Goal: Task Accomplishment & Management: Manage account settings

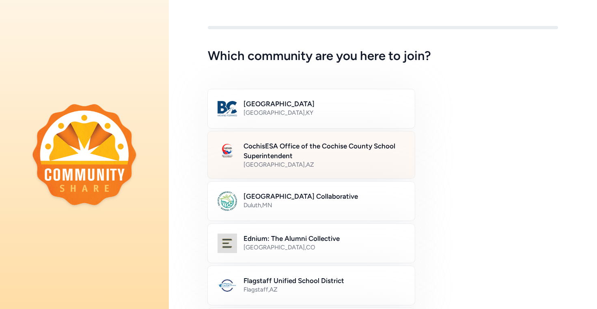
click at [345, 157] on h2 "CochisESA Office of the Cochise County School Superintendent" at bounding box center [325, 150] width 162 height 19
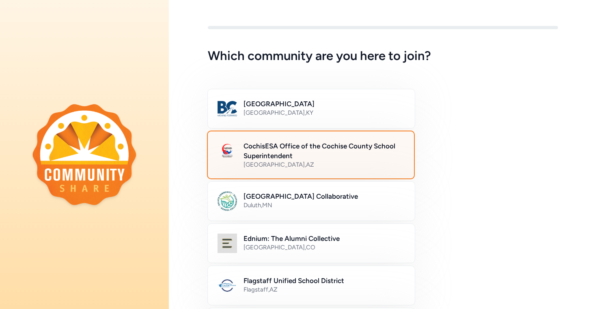
click at [301, 151] on h2 "CochisESA Office of the Cochise County School Superintendent" at bounding box center [324, 150] width 161 height 19
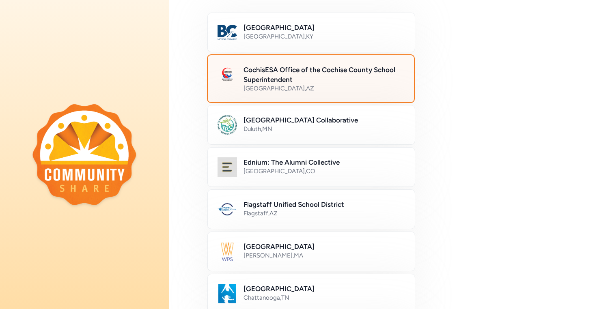
scroll to position [213, 0]
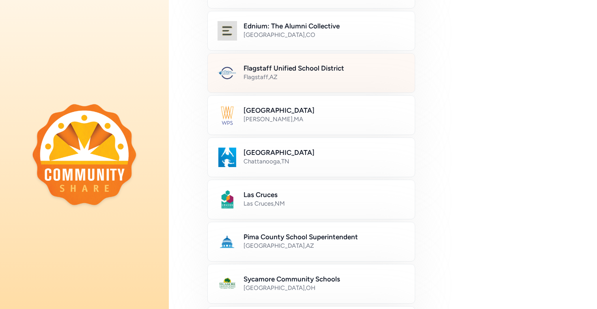
click at [279, 86] on div "Flagstaff Unified School District Flagstaff , [GEOGRAPHIC_DATA]" at bounding box center [311, 73] width 208 height 40
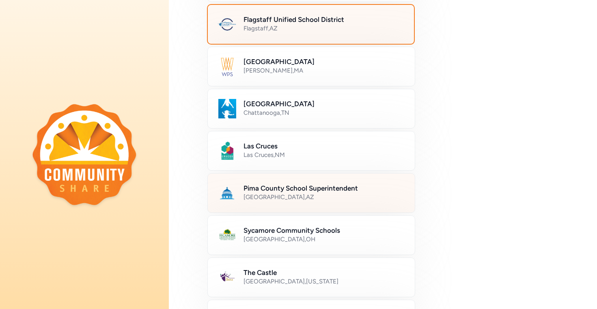
click at [316, 197] on div "[GEOGRAPHIC_DATA] , [GEOGRAPHIC_DATA]" at bounding box center [325, 197] width 162 height 8
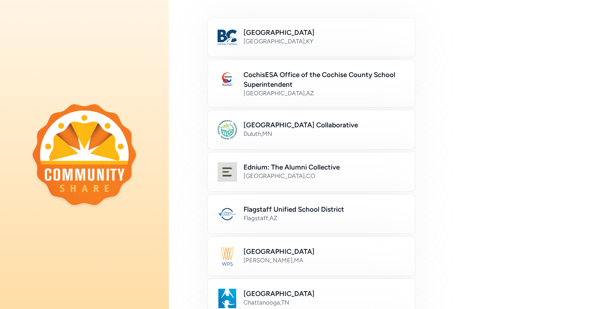
scroll to position [0, 0]
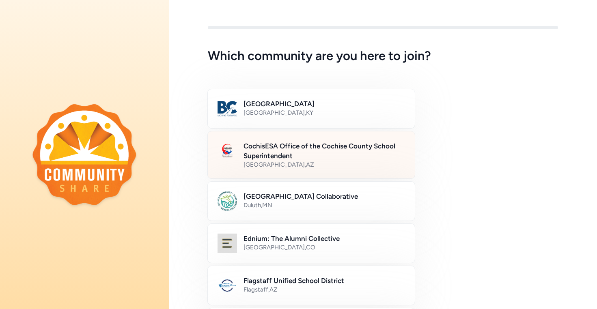
click at [357, 158] on h2 "CochisESA Office of the Cochise County School Superintendent" at bounding box center [325, 150] width 162 height 19
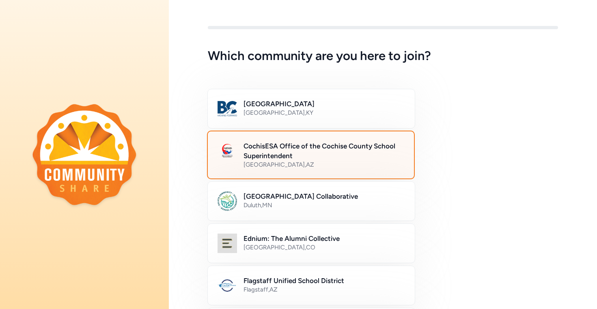
click at [283, 154] on h2 "CochisESA Office of the Cochise County School Superintendent" at bounding box center [324, 150] width 161 height 19
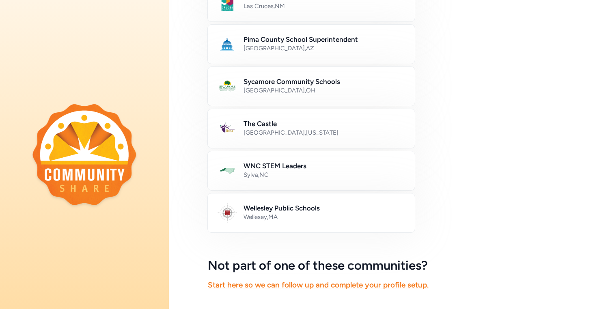
scroll to position [473, 0]
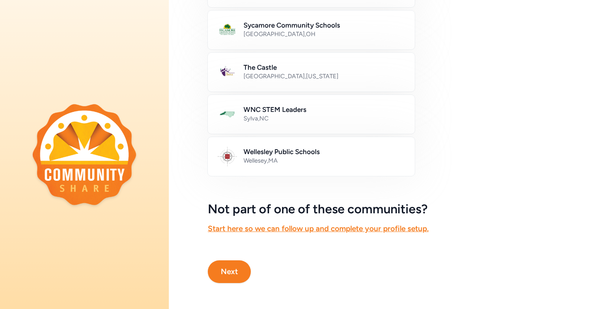
click at [225, 261] on button "Next" at bounding box center [229, 272] width 43 height 23
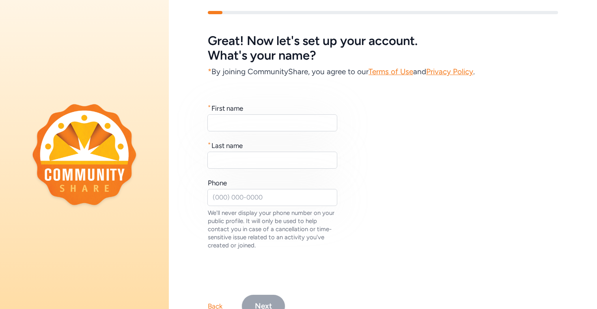
scroll to position [15, 0]
click at [317, 120] on input "text" at bounding box center [272, 122] width 130 height 17
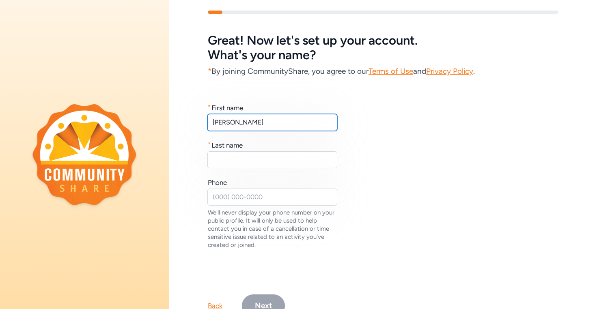
type input "[PERSON_NAME]"
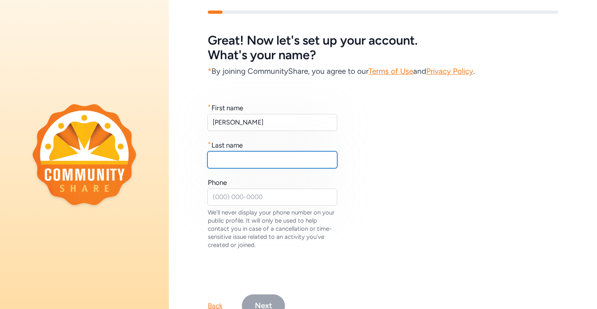
drag, startPoint x: 275, startPoint y: 156, endPoint x: 280, endPoint y: 152, distance: 6.4
click at [275, 156] on input "text" at bounding box center [272, 159] width 130 height 17
type input "[PERSON_NAME]"
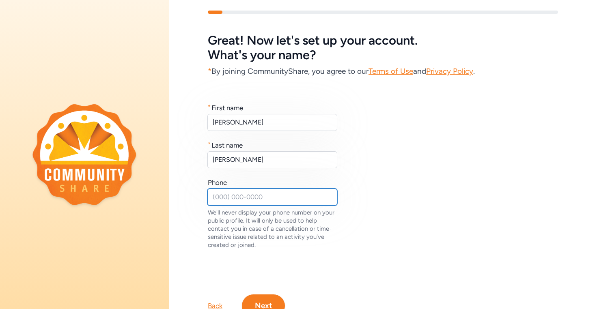
click at [267, 195] on input "text" at bounding box center [272, 197] width 130 height 17
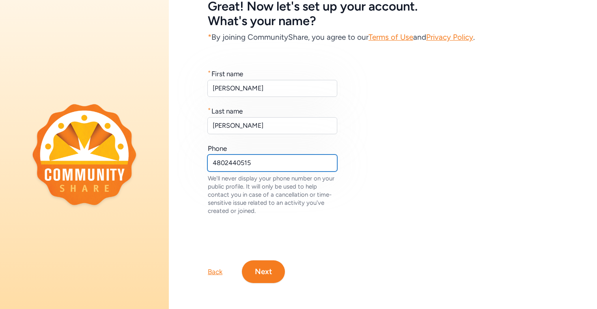
scroll to position [56, 0]
type input "4802440515"
click at [271, 267] on button "Next" at bounding box center [263, 272] width 43 height 23
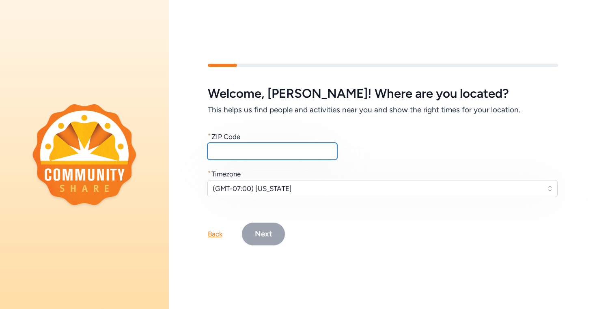
click at [256, 151] on input "text" at bounding box center [272, 151] width 130 height 17
type input "5"
type input "85031"
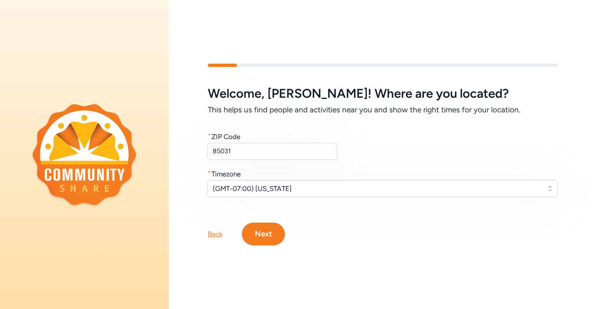
click at [272, 235] on button "Next" at bounding box center [263, 234] width 43 height 23
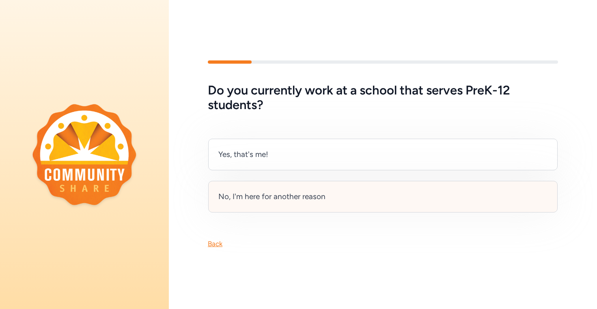
click at [317, 201] on div "No, I'm here for another reason" at bounding box center [383, 197] width 350 height 32
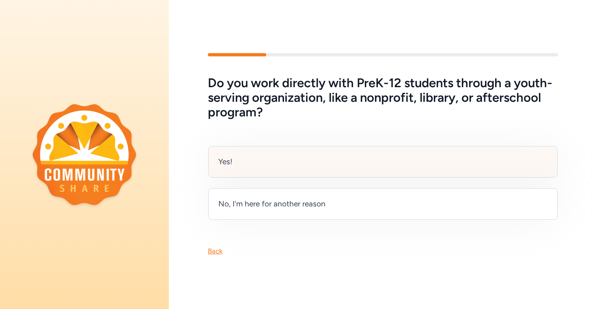
click at [253, 163] on div "Yes!" at bounding box center [383, 162] width 350 height 32
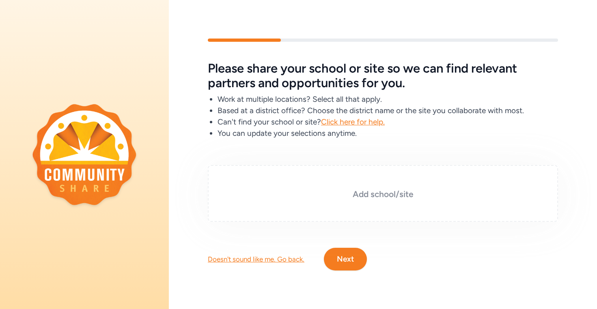
click at [399, 190] on h3 "Add school/site" at bounding box center [383, 194] width 310 height 11
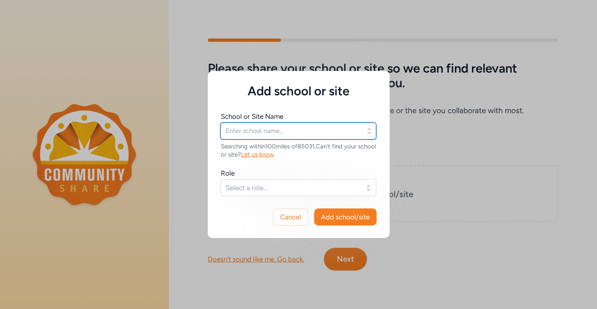
click at [315, 138] on input "text" at bounding box center [298, 131] width 156 height 17
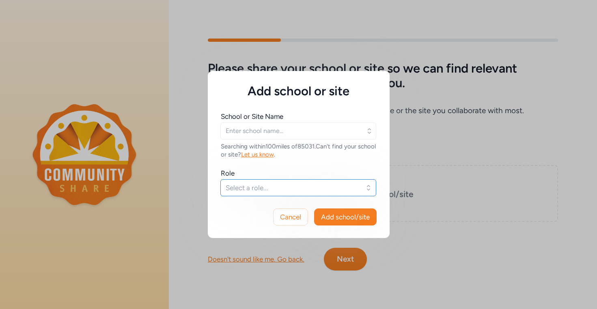
click at [332, 189] on span "Select a role..." at bounding box center [293, 188] width 134 height 10
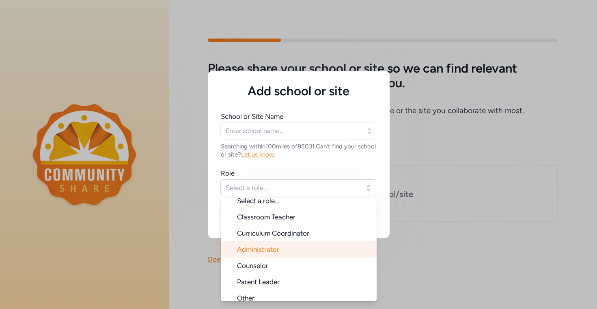
scroll to position [13, 0]
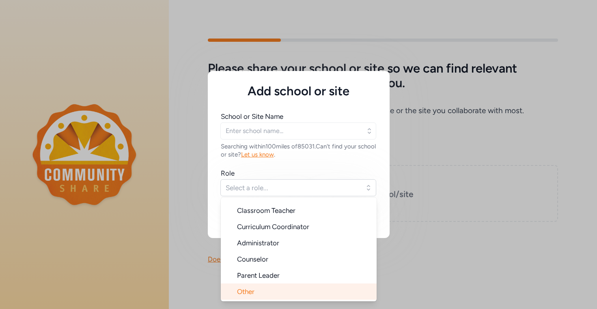
click at [285, 295] on li "Other" at bounding box center [299, 292] width 156 height 16
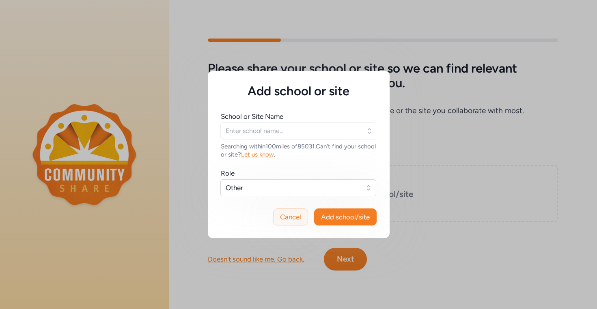
click at [295, 225] on button "Cancel" at bounding box center [290, 217] width 35 height 17
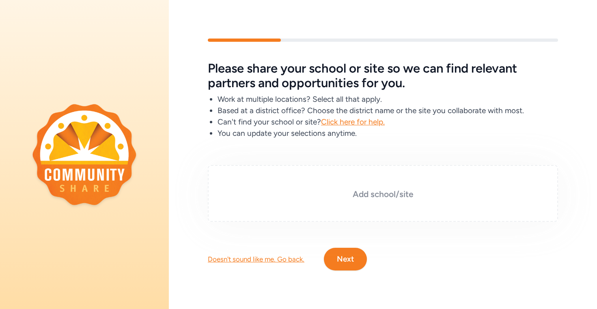
click at [378, 189] on h3 "Add school/site" at bounding box center [383, 194] width 310 height 11
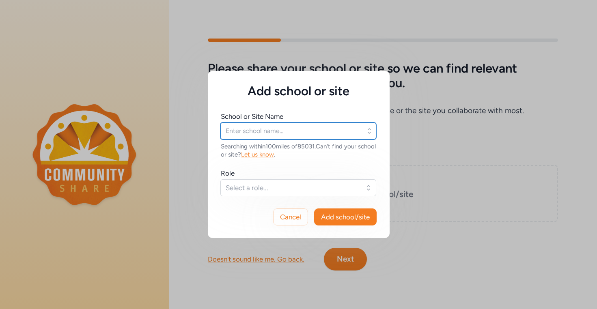
click at [324, 138] on input "text" at bounding box center [298, 131] width 156 height 17
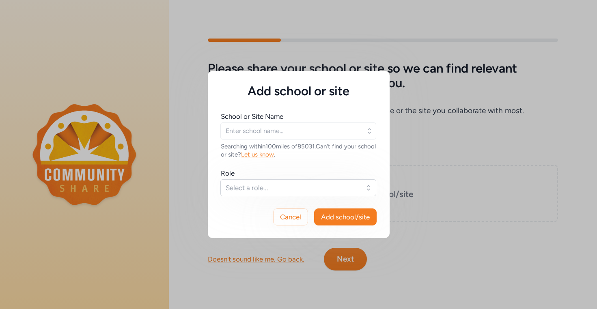
click at [368, 133] on icon "button" at bounding box center [369, 131] width 8 height 8
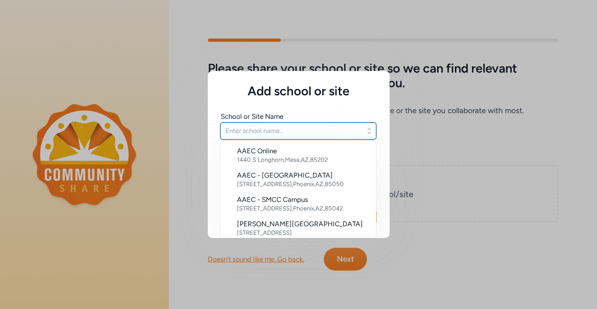
click at [309, 133] on input "text" at bounding box center [298, 131] width 156 height 17
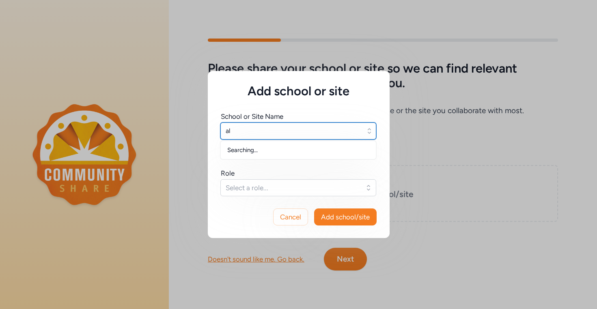
type input "a"
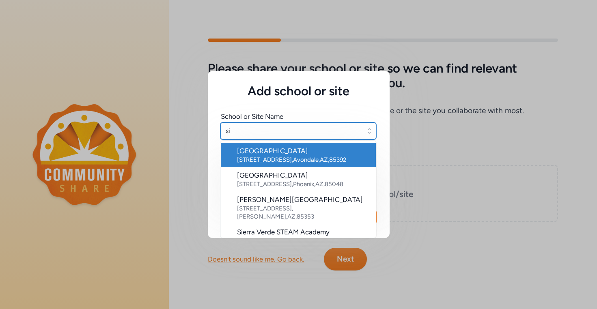
type input "s"
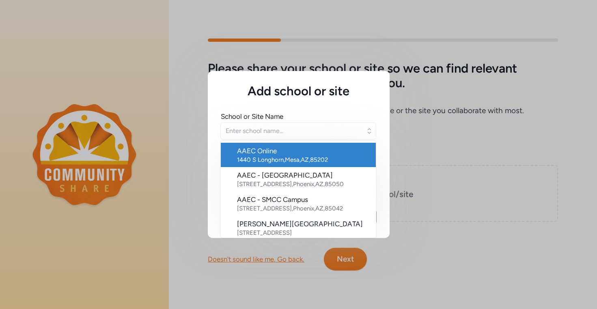
click at [461, 136] on div "Add school or site School or Site Name AAEC Online 1440 S Longhorn , Mesa , AZ …" at bounding box center [298, 154] width 597 height 309
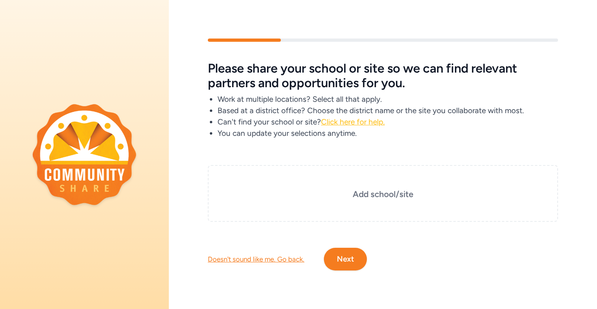
click at [364, 118] on span "Click here for help." at bounding box center [353, 121] width 64 height 9
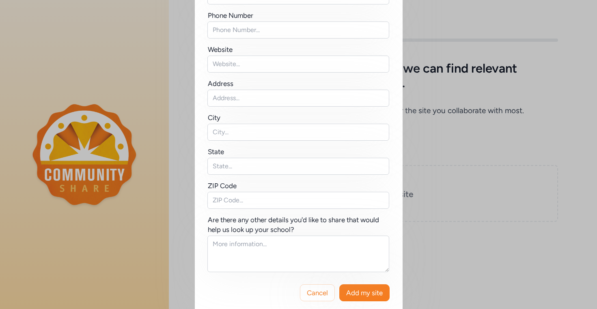
scroll to position [136, 0]
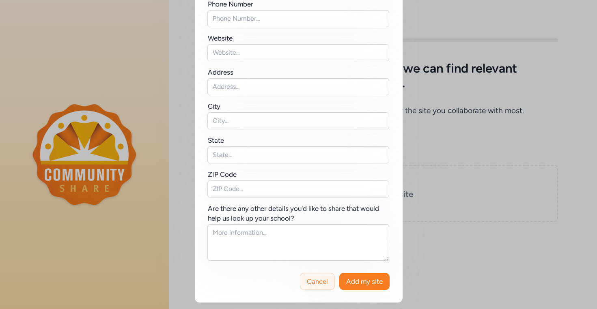
click at [312, 287] on button "Cancel" at bounding box center [317, 281] width 35 height 17
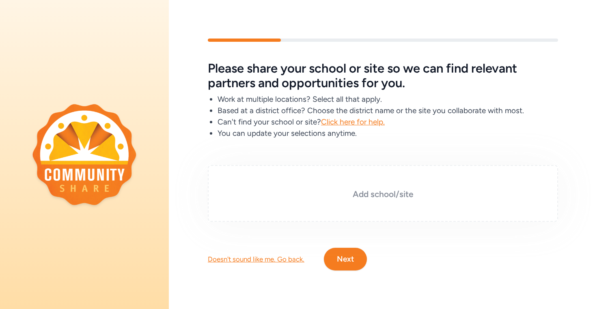
click at [392, 202] on div "Add school/site" at bounding box center [383, 193] width 350 height 57
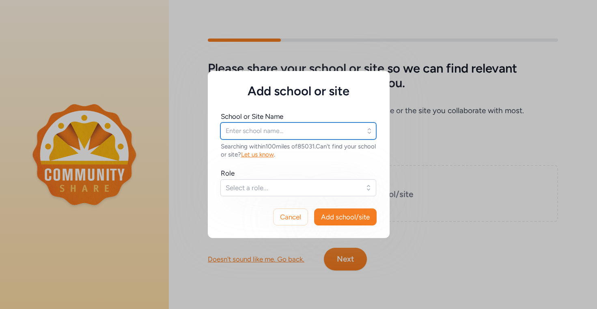
click at [298, 125] on input "text" at bounding box center [298, 131] width 156 height 17
click at [335, 133] on input "text" at bounding box center [298, 131] width 156 height 17
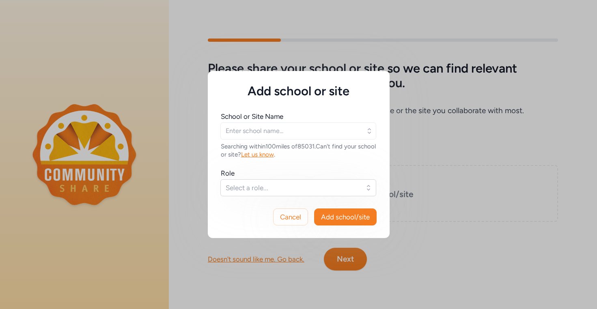
click at [369, 131] on icon "button" at bounding box center [369, 131] width 8 height 8
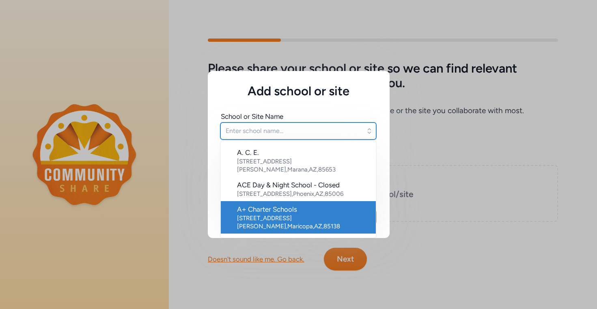
scroll to position [459, 0]
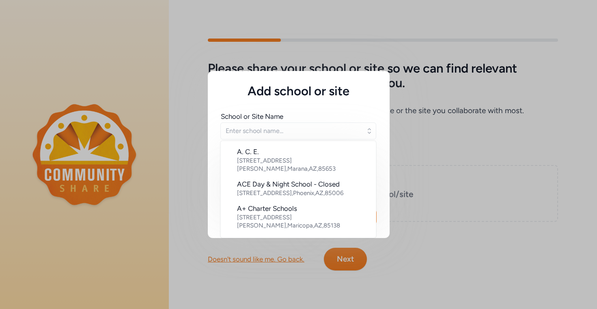
click at [524, 265] on div "Add school or site School or Site Name AAEC Online 1440 S Longhorn , Mesa , AZ …" at bounding box center [298, 154] width 597 height 309
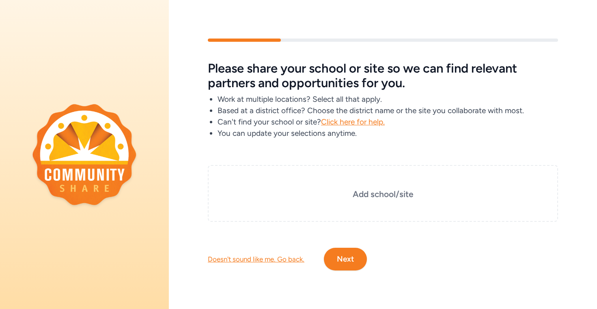
click at [344, 261] on button "Next" at bounding box center [345, 259] width 43 height 23
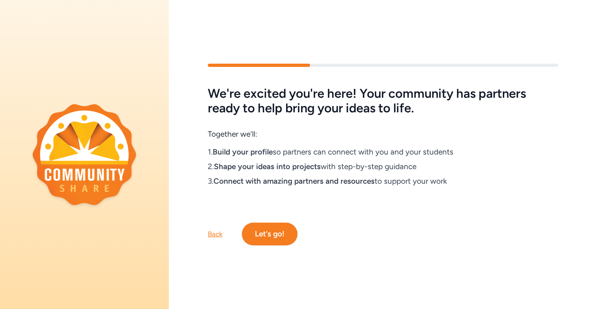
click at [271, 233] on button "Let's go!" at bounding box center [270, 234] width 56 height 23
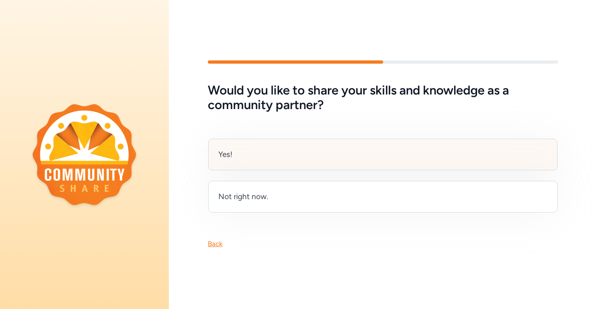
click at [313, 159] on div "Yes!" at bounding box center [383, 155] width 350 height 32
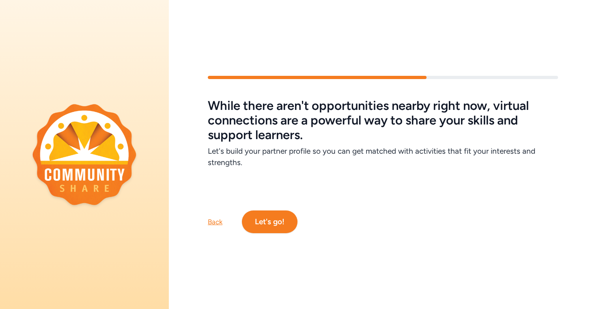
click at [266, 222] on button "Let's go!" at bounding box center [270, 222] width 56 height 23
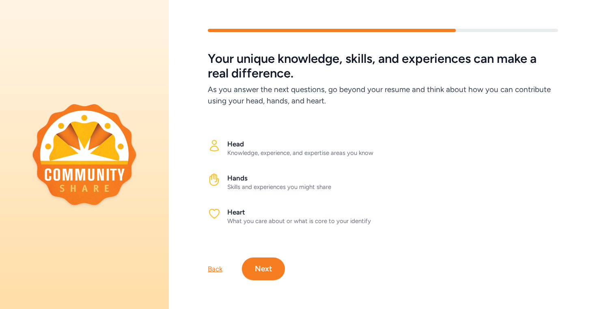
click at [243, 140] on h2 "Head" at bounding box center [392, 144] width 331 height 10
click at [268, 177] on h2 "Hands" at bounding box center [392, 178] width 331 height 10
click at [264, 268] on button "Next" at bounding box center [263, 269] width 43 height 23
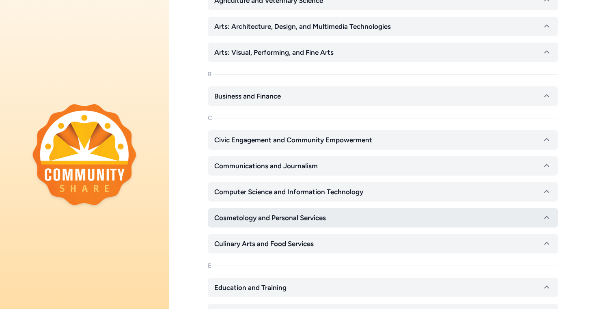
scroll to position [157, 0]
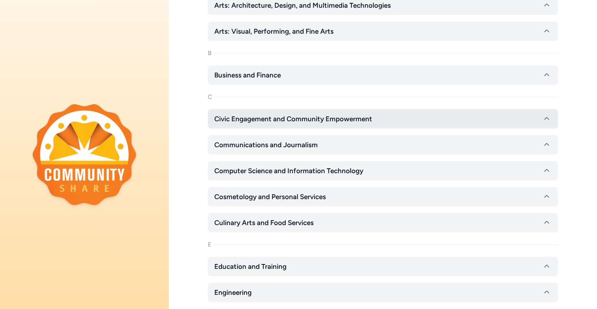
click at [326, 119] on span "Civic Engagement and Community Empowerment" at bounding box center [293, 119] width 158 height 10
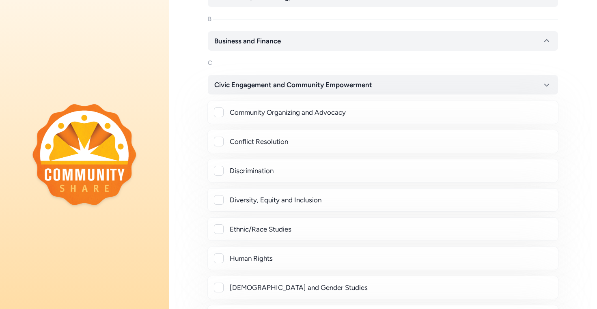
scroll to position [203, 0]
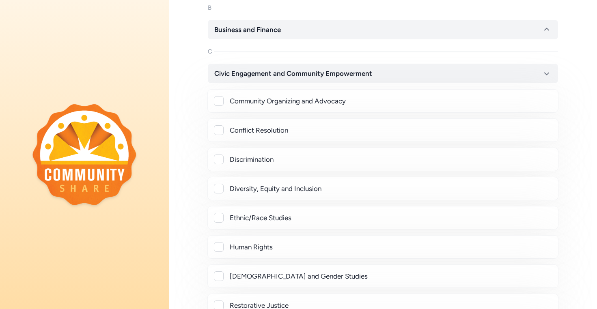
click at [220, 98] on div at bounding box center [219, 101] width 10 height 10
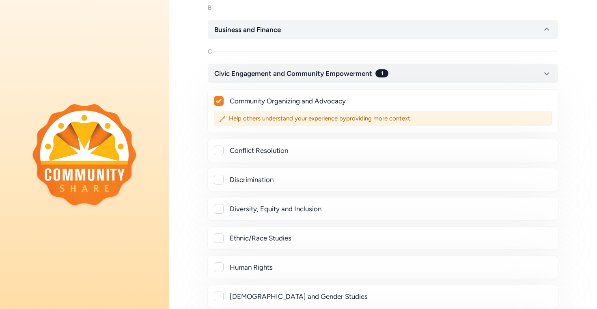
click at [218, 99] on icon at bounding box center [219, 101] width 6 height 5
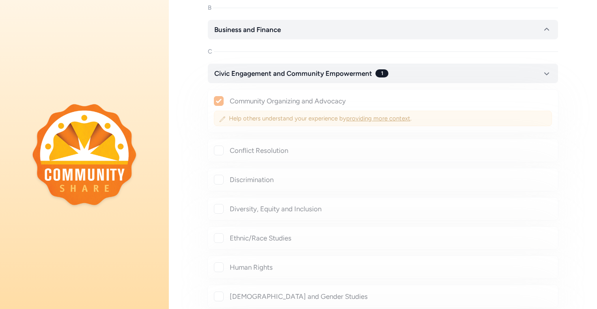
checkbox input "false"
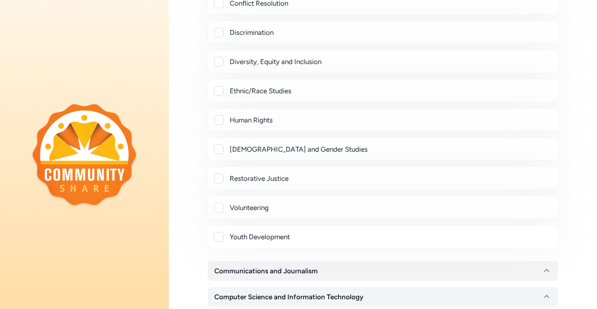
scroll to position [333, 0]
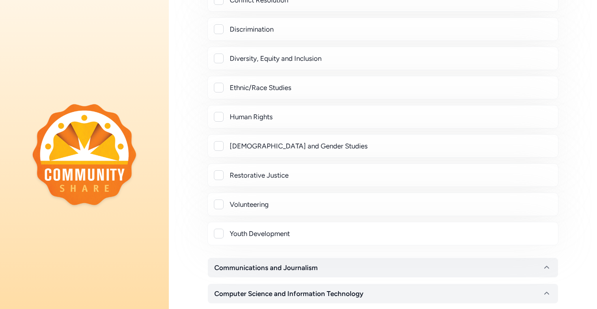
click at [221, 236] on div at bounding box center [219, 234] width 10 height 10
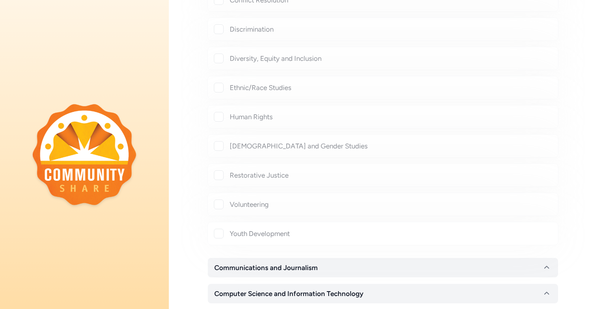
checkbox input "true"
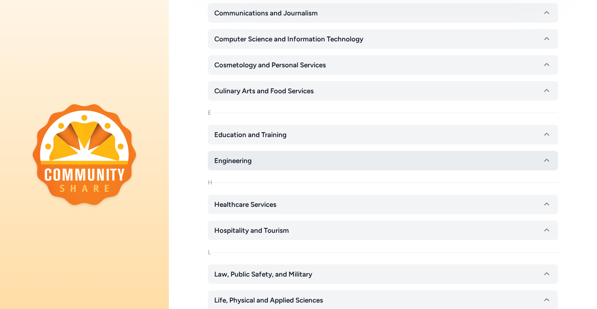
scroll to position [599, 0]
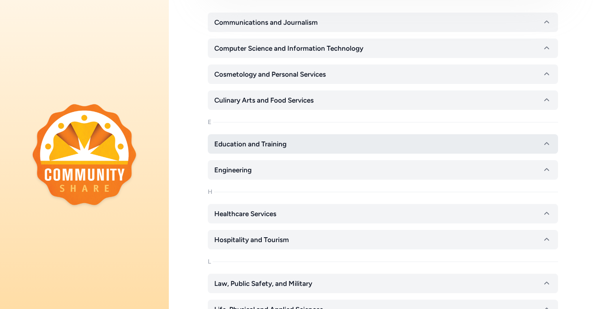
click at [294, 144] on button "Education and Training" at bounding box center [383, 143] width 350 height 19
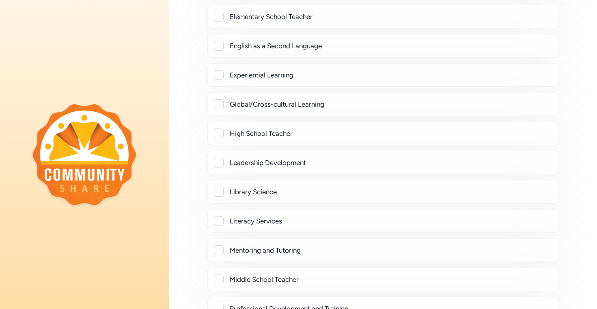
scroll to position [1019, 0]
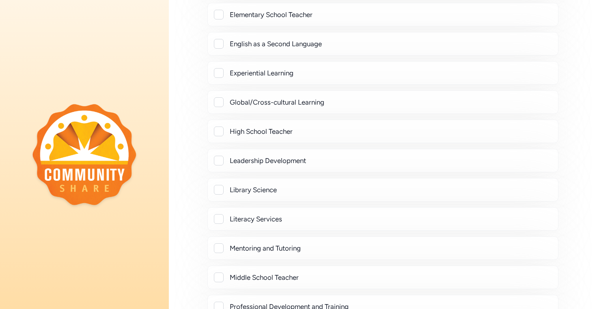
click at [216, 162] on div at bounding box center [219, 161] width 10 height 10
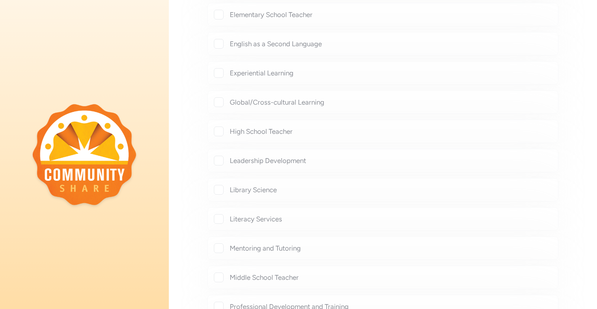
checkbox input "true"
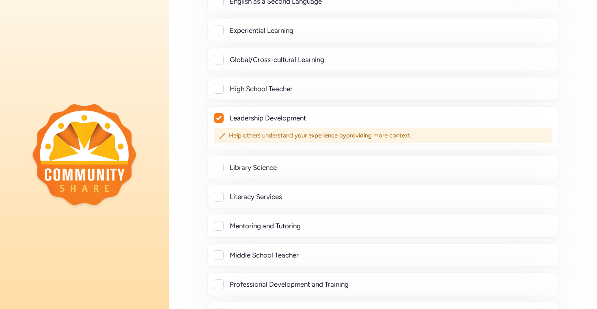
scroll to position [1070, 0]
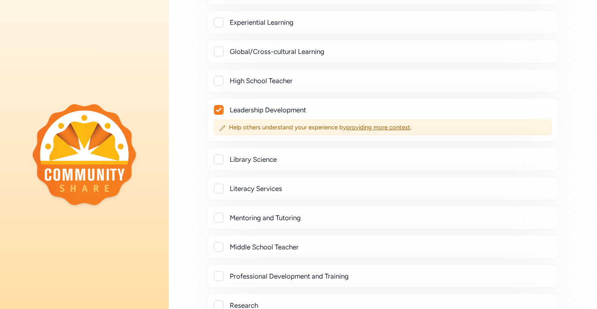
click at [223, 187] on div at bounding box center [219, 189] width 10 height 10
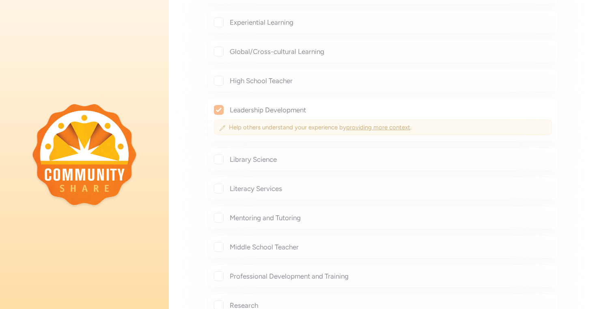
checkbox input "true"
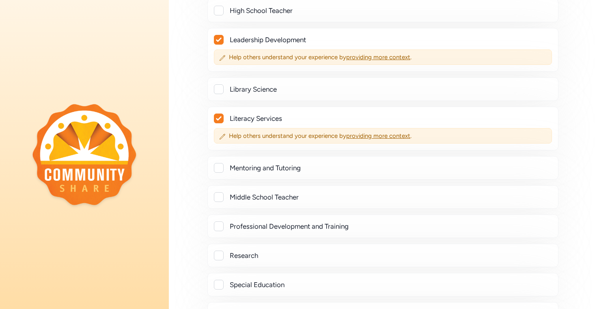
scroll to position [1178, 0]
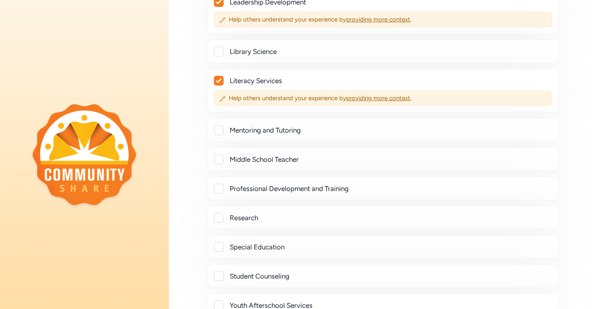
click at [221, 127] on div at bounding box center [219, 130] width 10 height 10
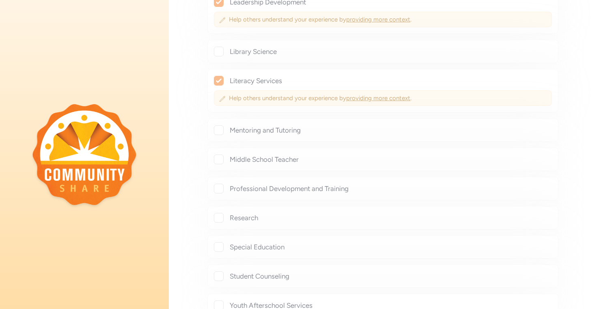
checkbox input "true"
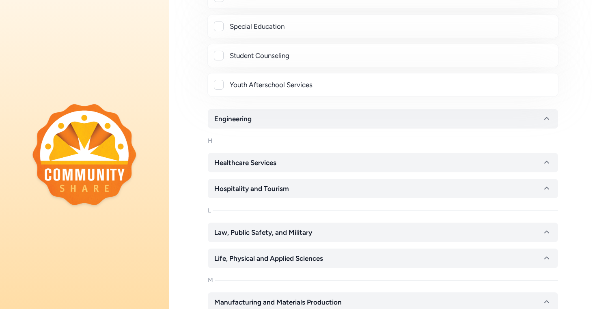
scroll to position [1397, 0]
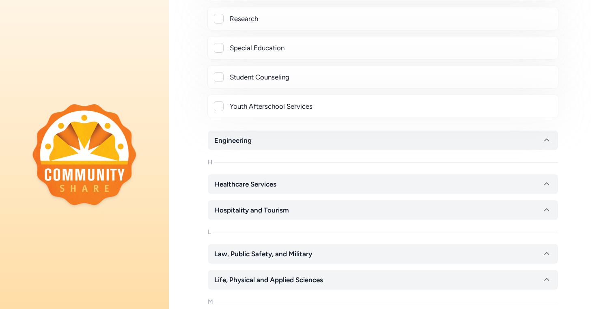
click at [216, 107] on div at bounding box center [219, 107] width 10 height 10
checkbox input "true"
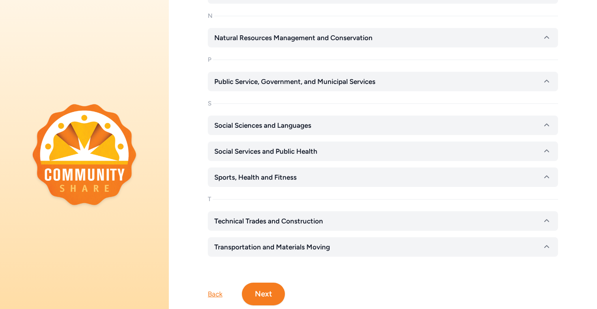
scroll to position [1828, 0]
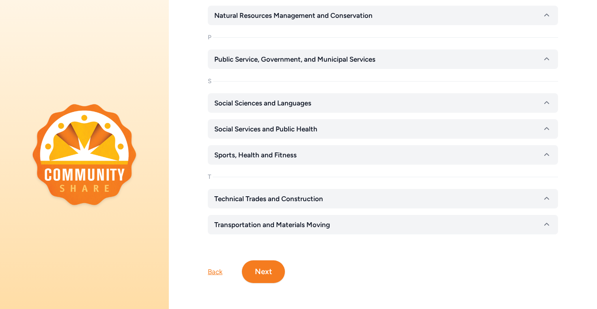
click at [260, 269] on button "Next" at bounding box center [263, 272] width 43 height 23
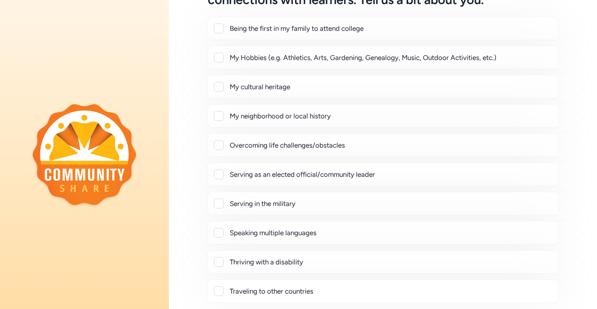
scroll to position [164, 0]
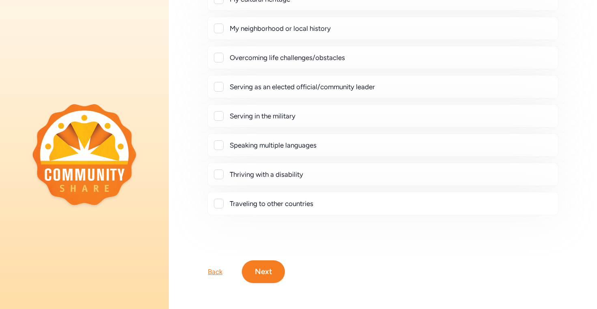
click at [269, 264] on button "Next" at bounding box center [263, 272] width 43 height 23
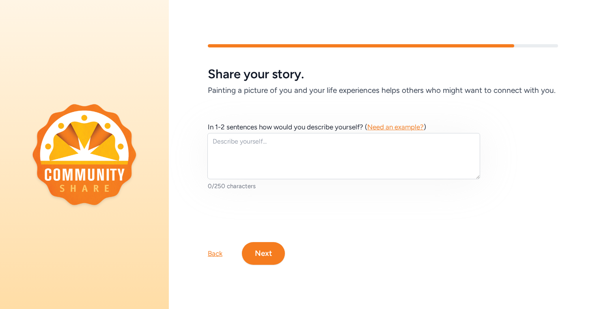
click at [272, 260] on button "Next" at bounding box center [263, 253] width 43 height 23
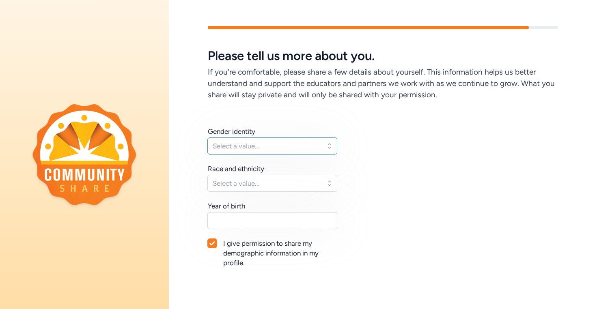
click at [312, 146] on span "Select a value..." at bounding box center [267, 146] width 108 height 10
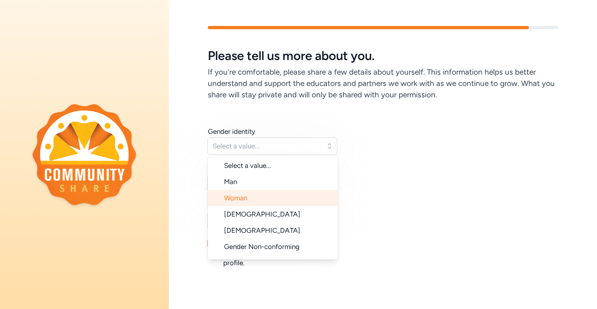
click at [290, 198] on li "Woman" at bounding box center [273, 198] width 130 height 16
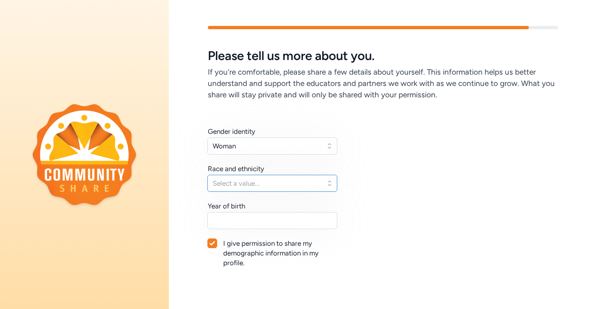
click at [295, 182] on span "Select a value..." at bounding box center [267, 184] width 108 height 10
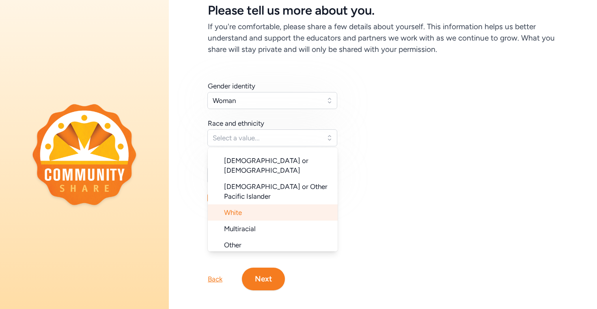
scroll to position [59, 0]
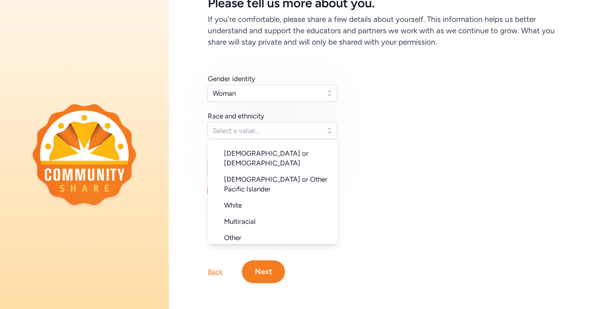
click at [443, 190] on div "Gender identity Woman Race and ethnicity Select a value... Select a value... Na…" at bounding box center [383, 154] width 350 height 161
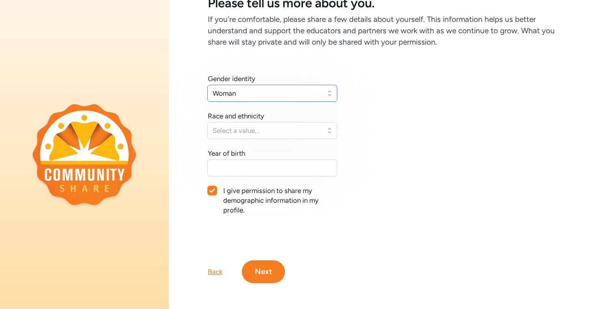
click at [333, 85] on button "Woman" at bounding box center [272, 93] width 130 height 17
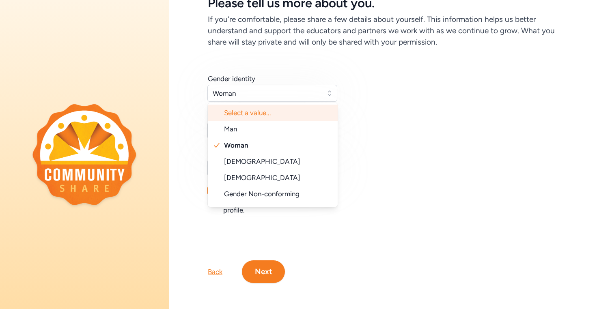
click at [286, 108] on span "Select a value..." at bounding box center [277, 113] width 107 height 10
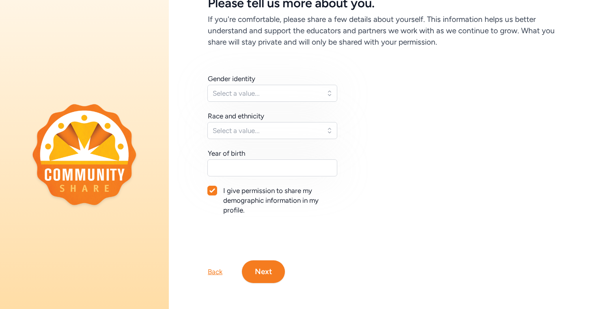
click at [421, 110] on div "Gender identity Select a value... Race and ethnicity Select a value... Year of …" at bounding box center [383, 154] width 350 height 161
click at [268, 267] on button "Next" at bounding box center [263, 272] width 43 height 23
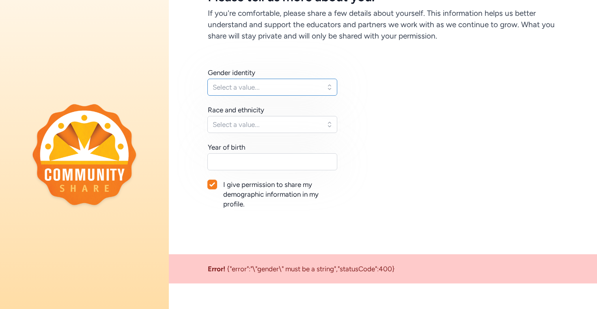
click at [305, 90] on span "Select a value..." at bounding box center [267, 87] width 108 height 10
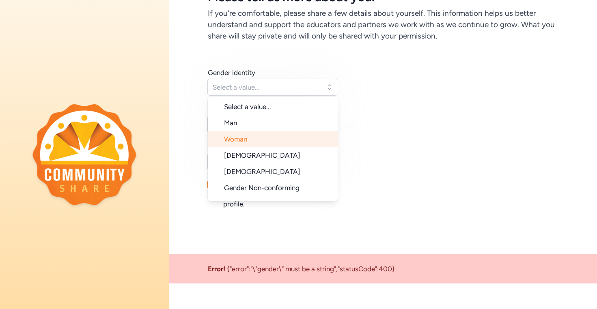
click at [266, 140] on li "Woman" at bounding box center [273, 139] width 130 height 16
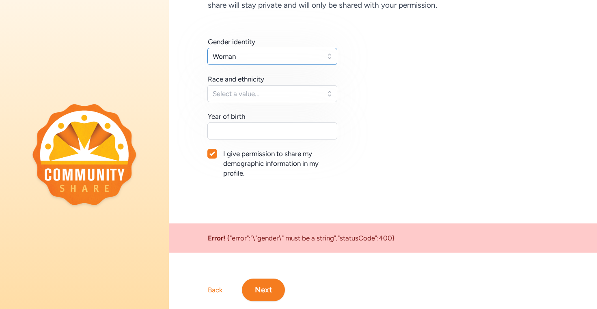
scroll to position [114, 0]
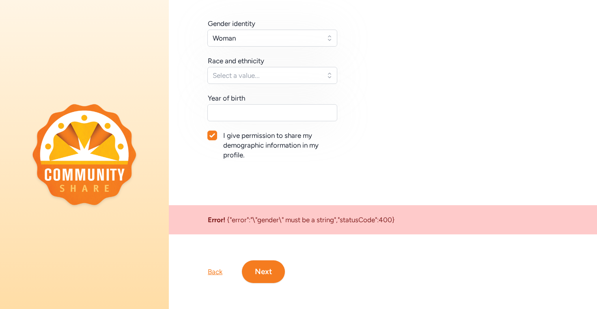
click at [213, 133] on icon at bounding box center [213, 135] width 6 height 5
checkbox input "false"
click at [260, 272] on button "Next" at bounding box center [263, 272] width 43 height 23
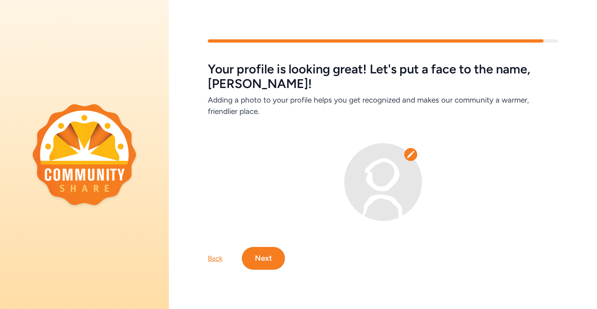
click at [408, 153] on icon at bounding box center [411, 155] width 8 height 8
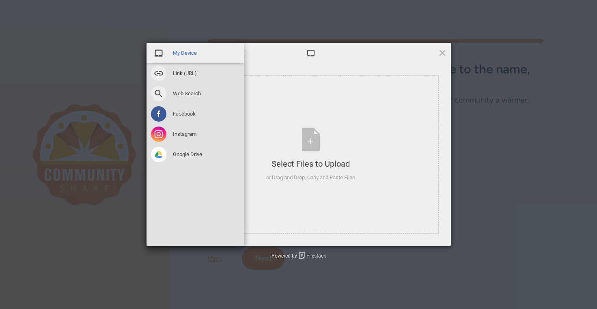
click at [185, 50] on span "My Device" at bounding box center [185, 53] width 24 height 7
click at [189, 52] on span "My Device" at bounding box center [185, 53] width 24 height 7
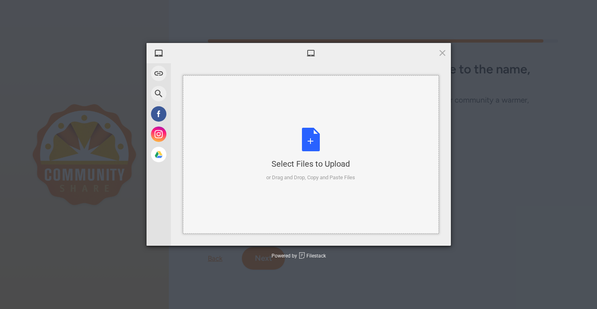
click at [337, 156] on div "Select Files to Upload or Drag and Drop, Copy and Paste Files" at bounding box center [310, 155] width 89 height 54
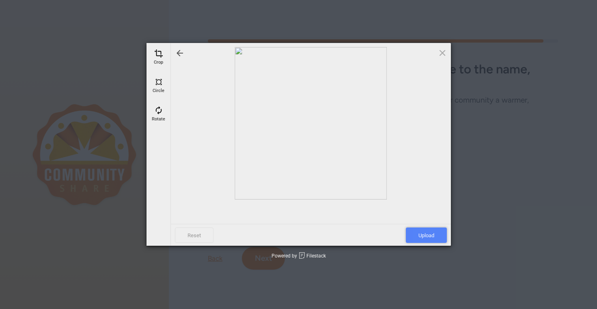
click at [430, 232] on span "Upload" at bounding box center [426, 235] width 41 height 15
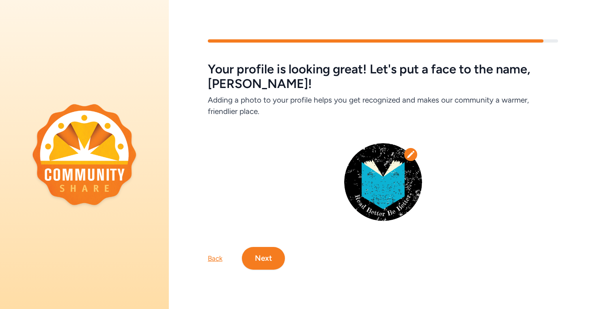
click at [269, 263] on button "Next" at bounding box center [263, 258] width 43 height 23
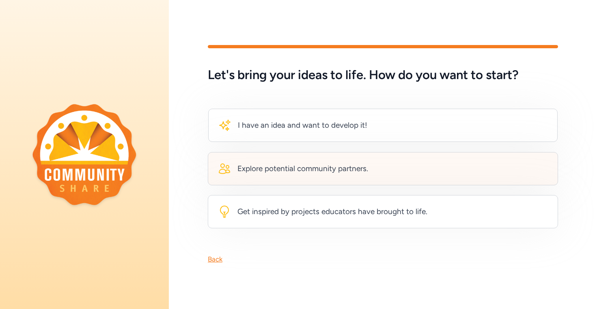
click at [429, 170] on div "Explore potential community partners." at bounding box center [383, 168] width 350 height 33
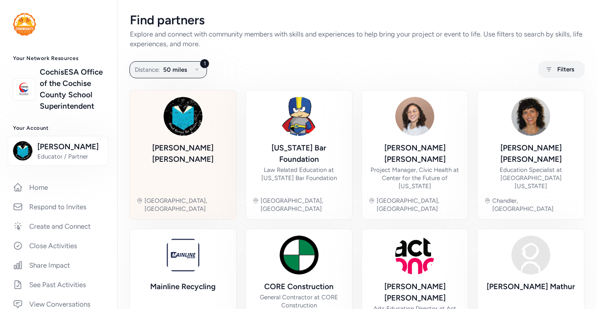
click at [195, 163] on div "Camille Valenzuela" at bounding box center [182, 167] width 93 height 48
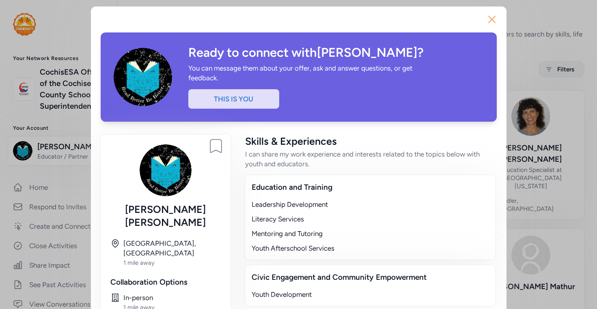
click at [486, 19] on icon "button" at bounding box center [492, 19] width 13 height 13
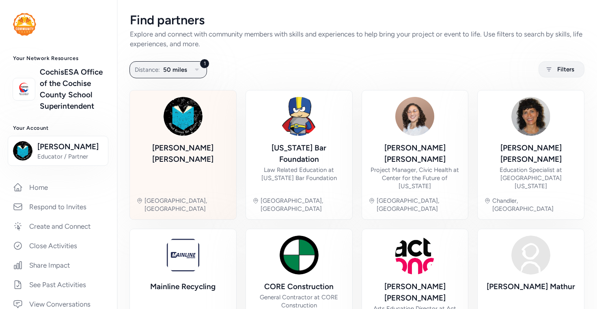
click at [166, 163] on div "Camille Valenzuela" at bounding box center [182, 167] width 93 height 48
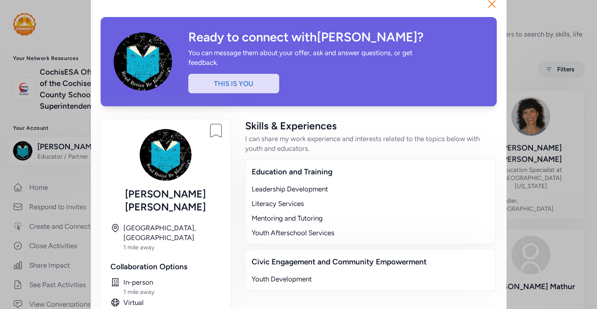
scroll to position [20, 0]
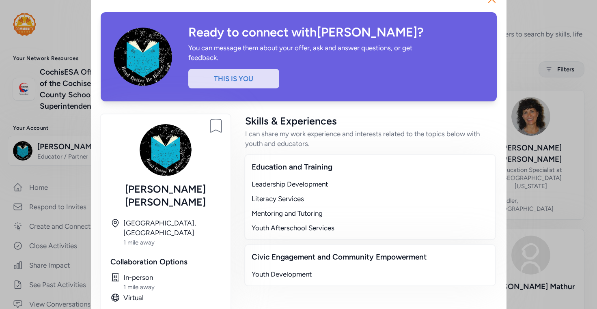
click at [266, 80] on div "This is you" at bounding box center [233, 78] width 91 height 19
click at [232, 82] on div "This is you" at bounding box center [233, 78] width 91 height 19
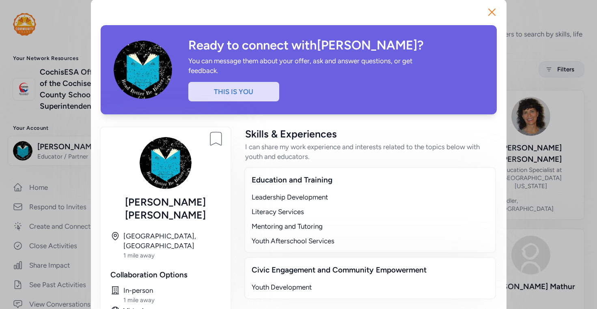
scroll to position [0, 0]
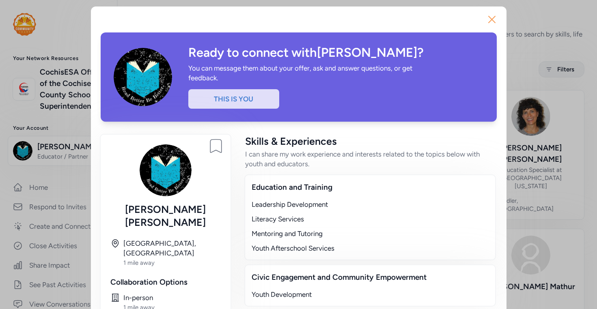
click at [493, 18] on icon "button" at bounding box center [492, 19] width 13 height 13
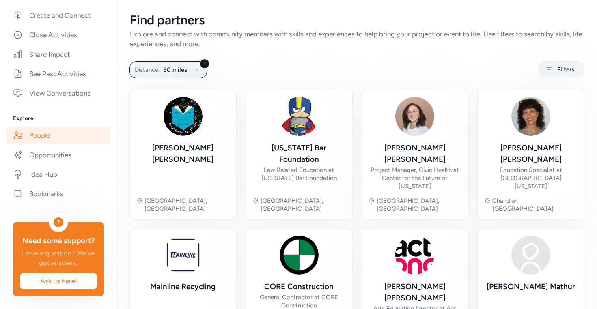
click at [316, 18] on div "Find partners" at bounding box center [357, 20] width 454 height 15
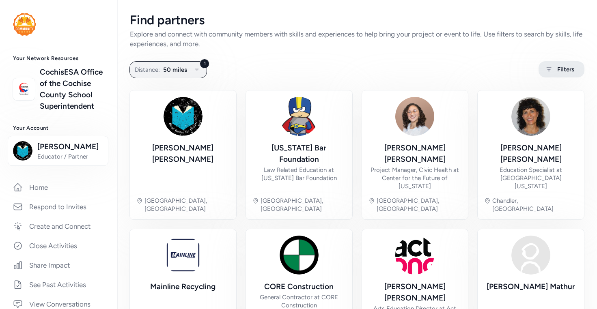
click at [559, 73] on span "Filters" at bounding box center [565, 70] width 17 height 10
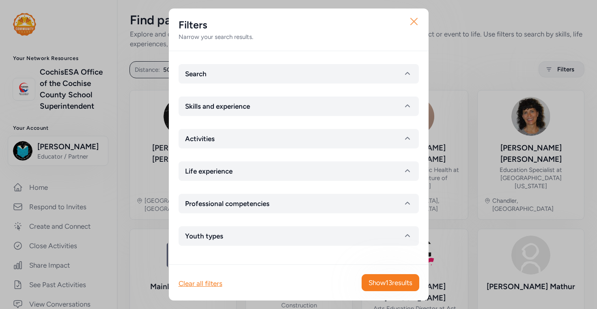
click at [412, 17] on icon "button" at bounding box center [414, 21] width 13 height 13
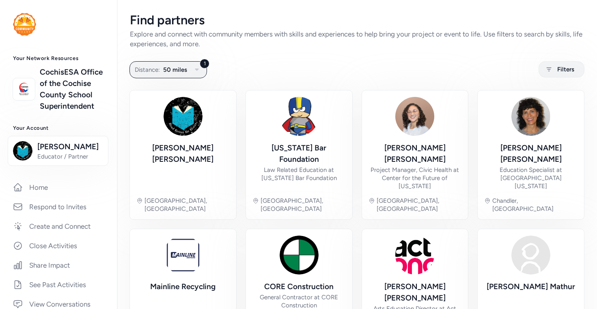
click at [21, 22] on img at bounding box center [24, 24] width 23 height 23
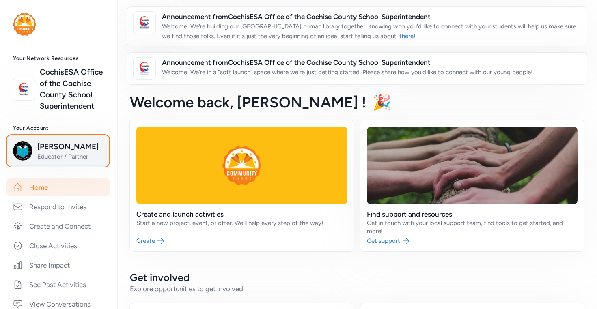
click at [58, 153] on span "Camille Valenzuela" at bounding box center [70, 146] width 66 height 11
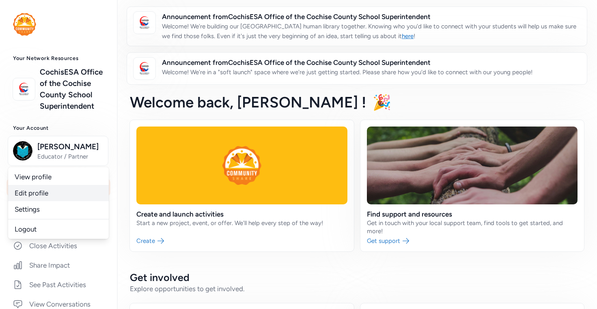
click at [48, 201] on link "Edit profile" at bounding box center [58, 193] width 101 height 16
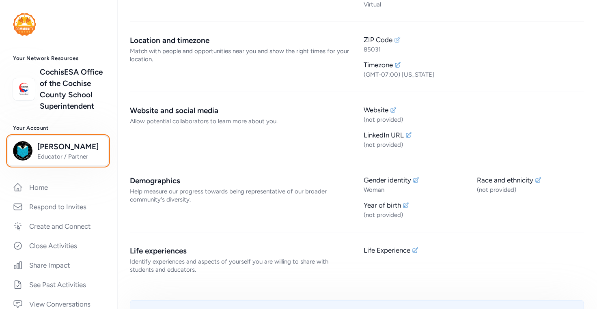
scroll to position [400, 0]
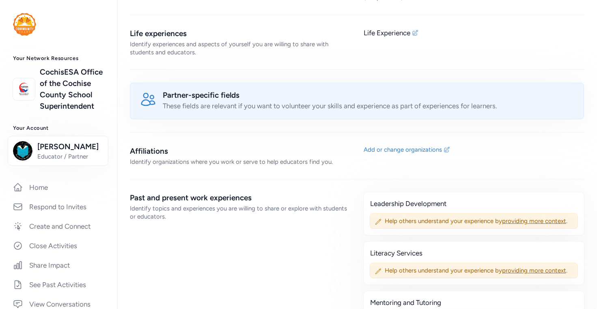
click at [275, 160] on div "Identify organizations where you work or serve to help educators find you." at bounding box center [240, 162] width 221 height 8
click at [329, 161] on div "Identify organizations where you work or serve to help educators find you." at bounding box center [240, 162] width 221 height 8
click at [381, 150] on div "Add or change organizations" at bounding box center [403, 150] width 78 height 8
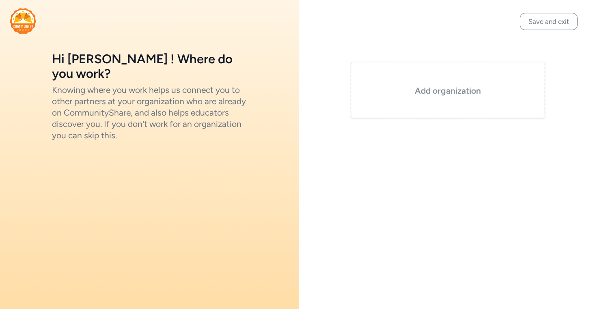
click at [434, 89] on h3 "Add organization" at bounding box center [448, 90] width 154 height 11
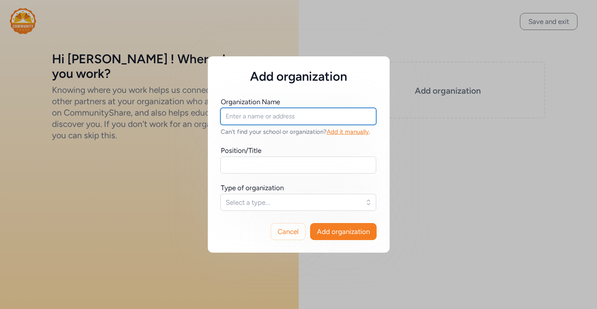
click at [289, 118] on input "text" at bounding box center [298, 116] width 156 height 17
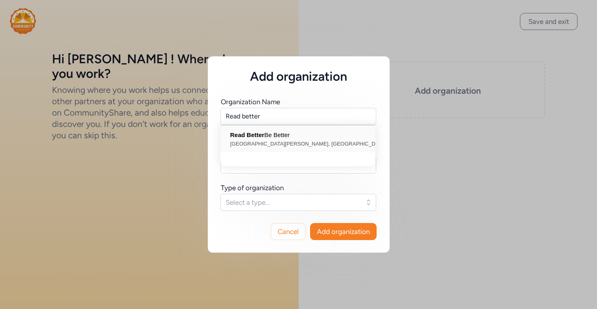
type input "Read Better Be Better, West Campbell Avenue, Phoenix, AZ, USA"
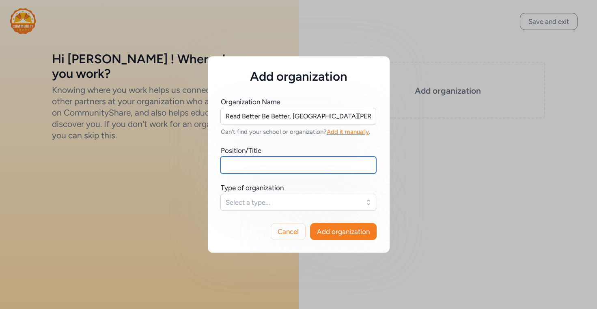
click at [280, 164] on input "text" at bounding box center [298, 165] width 156 height 17
type input "Director of Strategic Initiatives"
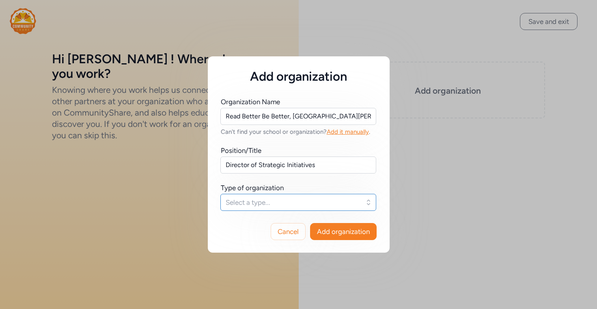
click at [269, 201] on span "Select a type..." at bounding box center [293, 203] width 134 height 10
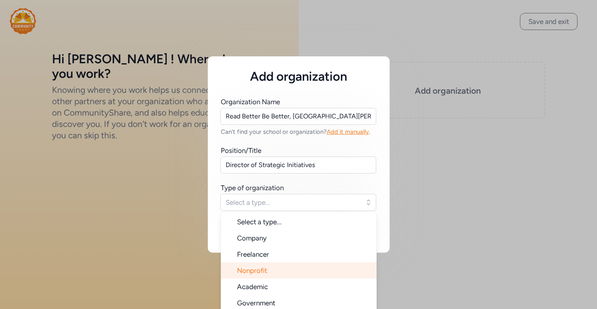
click at [267, 264] on li "Nonprofit" at bounding box center [299, 271] width 156 height 16
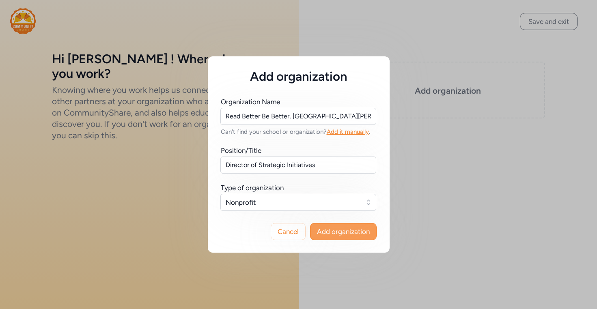
click at [349, 234] on span "Add organization" at bounding box center [343, 232] width 53 height 10
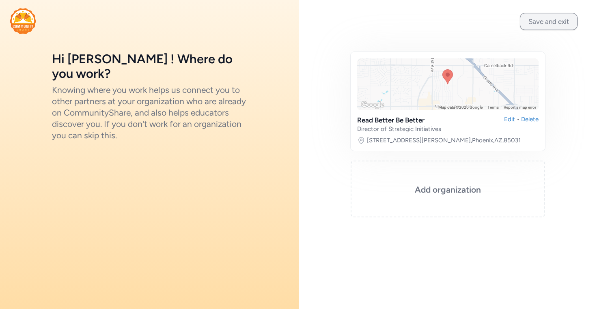
click at [546, 22] on button "Save and exit" at bounding box center [549, 21] width 58 height 17
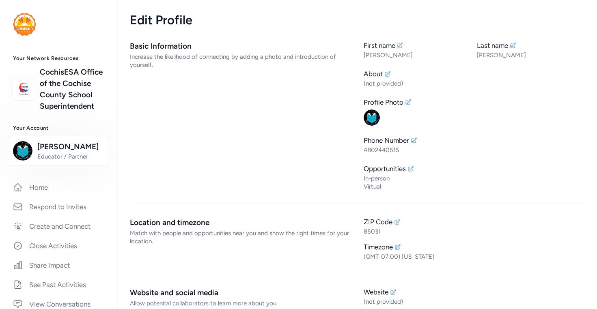
click at [13, 28] on img at bounding box center [24, 24] width 23 height 23
